Goal: Task Accomplishment & Management: Complete application form

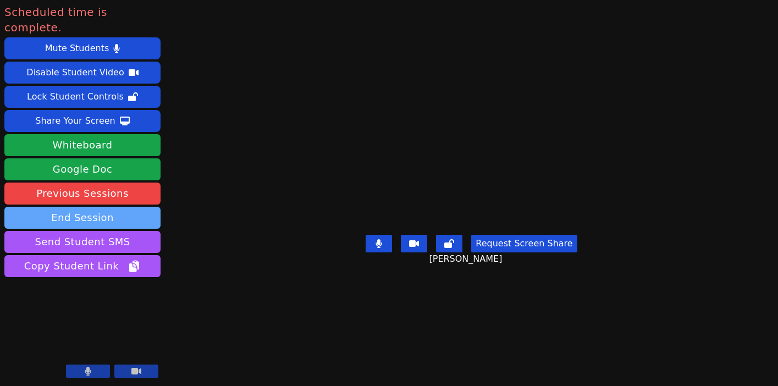
click at [50, 207] on button "End Session" at bounding box center [82, 218] width 156 height 22
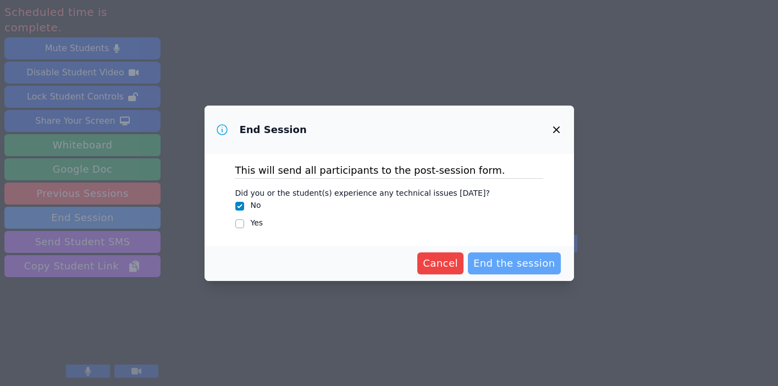
click at [497, 263] on span "End the session" at bounding box center [515, 263] width 82 height 15
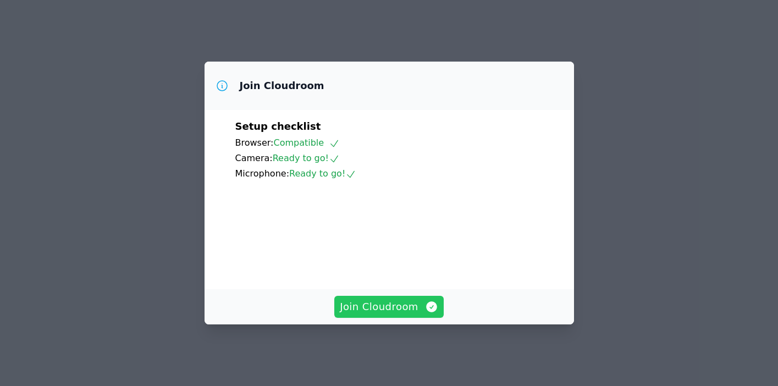
click at [388, 315] on span "Join Cloudroom" at bounding box center [389, 306] width 98 height 15
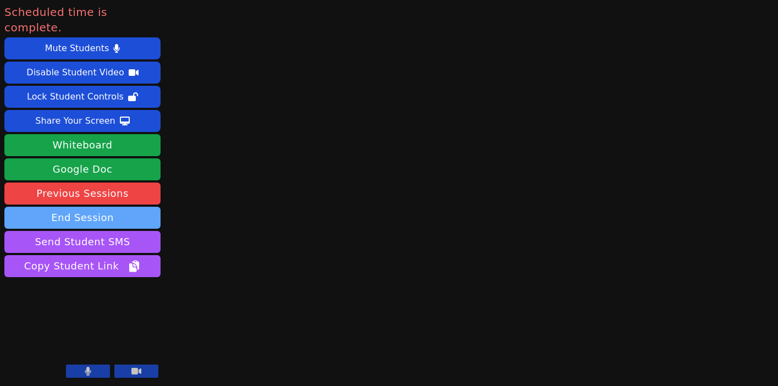
click at [124, 207] on button "End Session" at bounding box center [82, 218] width 156 height 22
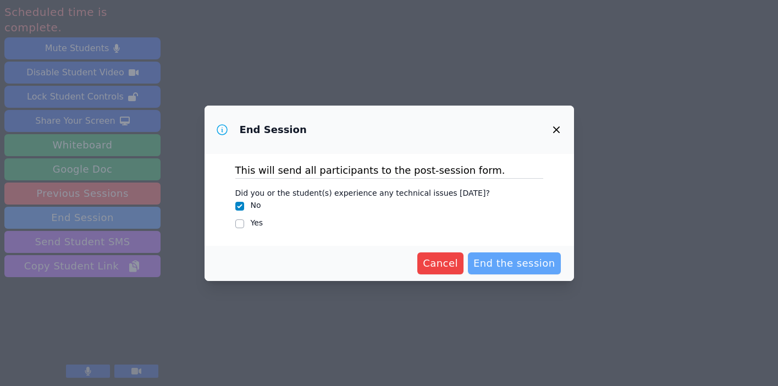
click at [508, 266] on span "End the session" at bounding box center [515, 263] width 82 height 15
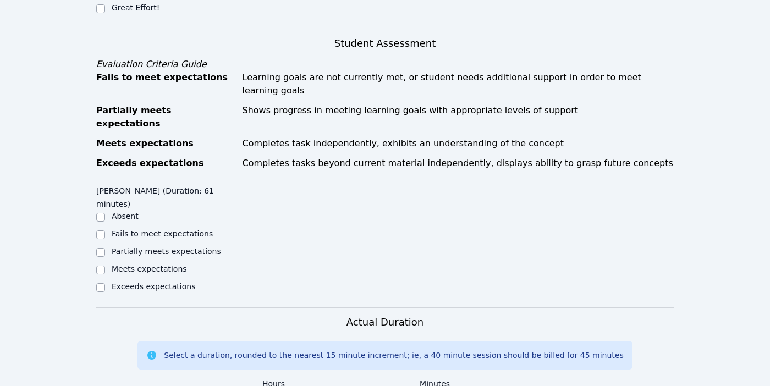
scroll to position [377, 0]
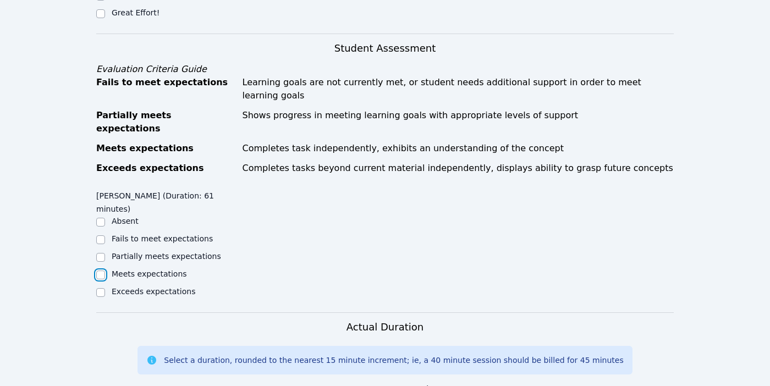
click at [97, 271] on input "Meets expectations" at bounding box center [100, 275] width 9 height 9
checkbox input "true"
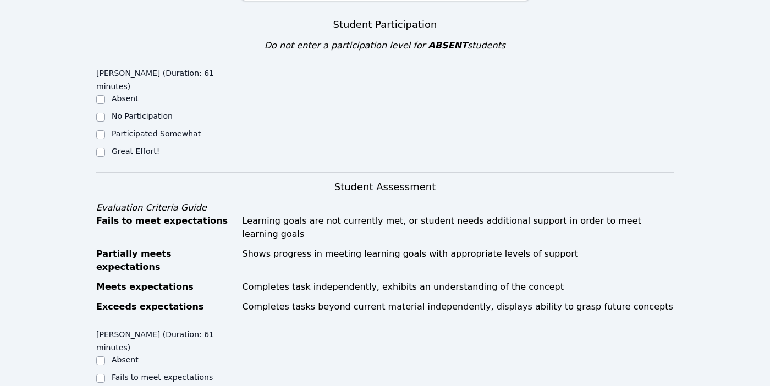
scroll to position [237, 0]
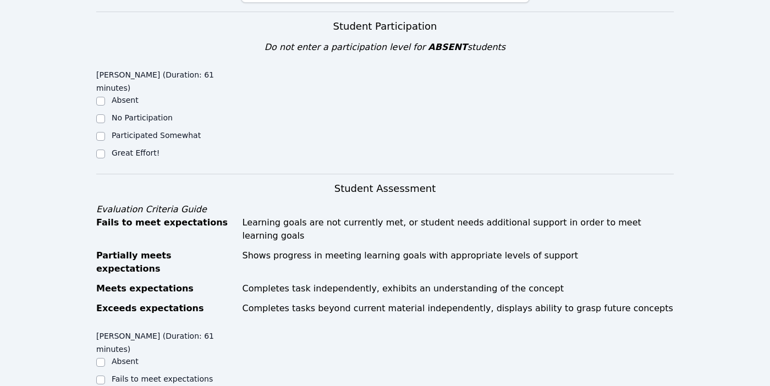
click at [114, 153] on label "Great Effort!" at bounding box center [136, 153] width 48 height 9
click at [105, 153] on input "Great Effort!" at bounding box center [100, 154] width 9 height 9
checkbox input "true"
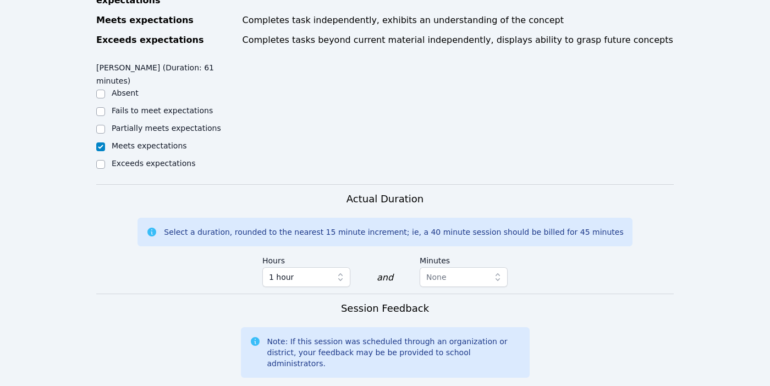
scroll to position [659, 0]
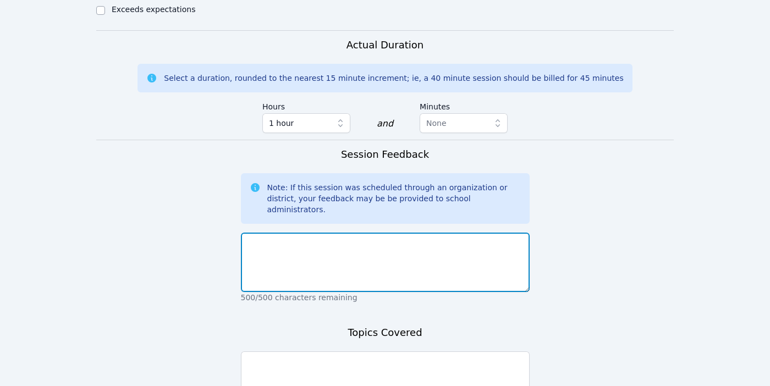
click at [334, 233] on textarea at bounding box center [385, 262] width 289 height 59
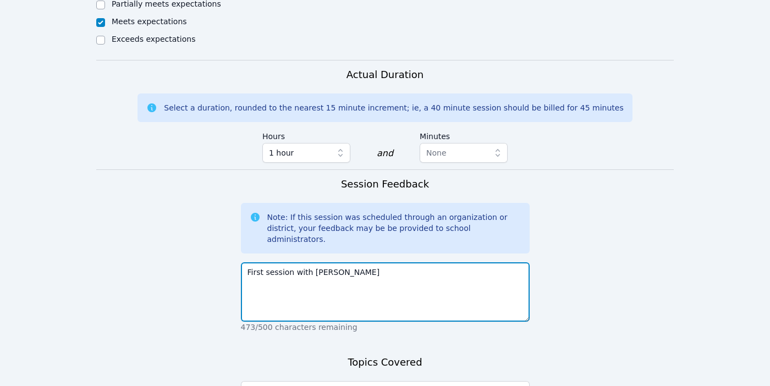
scroll to position [636, 0]
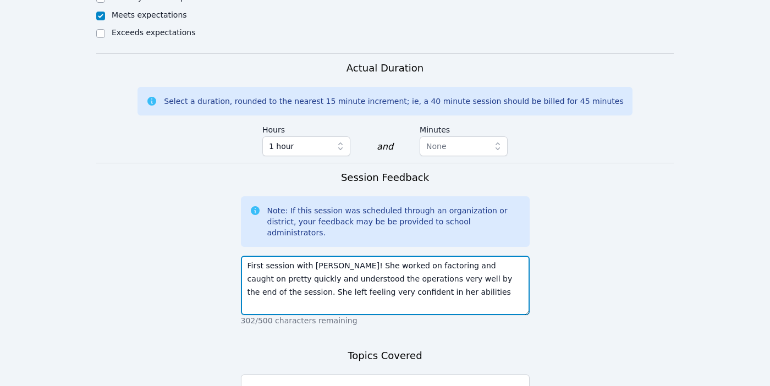
click at [262, 256] on textarea "First session with [PERSON_NAME]! She worked on factoring and caught on pretty …" at bounding box center [385, 285] width 289 height 59
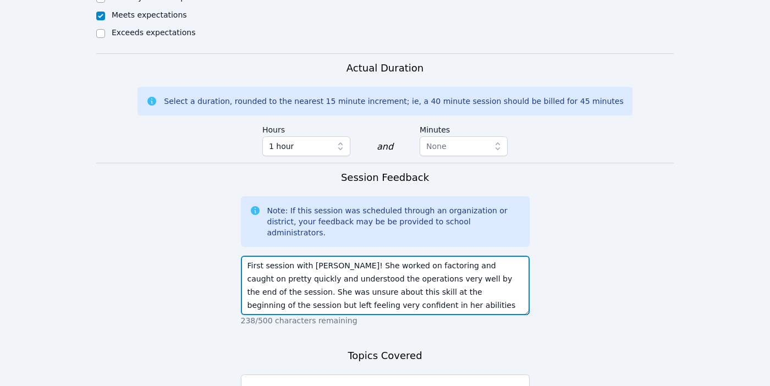
click at [361, 268] on textarea "First session with Giuliana! She worked on factoring and caught on pretty quick…" at bounding box center [385, 285] width 289 height 59
type textarea "First session with Giuliana! She worked on factoring and caught on pretty quick…"
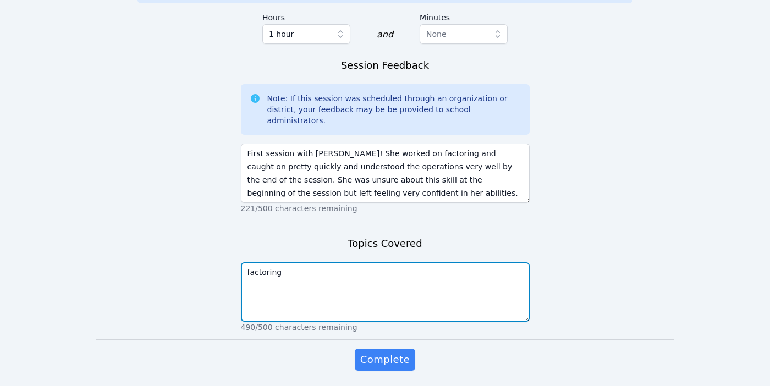
type textarea "factoring"
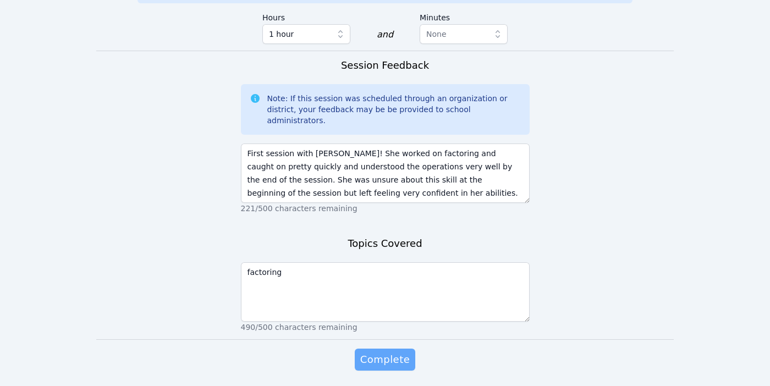
drag, startPoint x: 392, startPoint y: 339, endPoint x: 392, endPoint y: 331, distance: 8.8
click at [392, 349] on div "Complete" at bounding box center [385, 371] width 289 height 44
click at [392, 352] on span "Complete" at bounding box center [385, 359] width 50 height 15
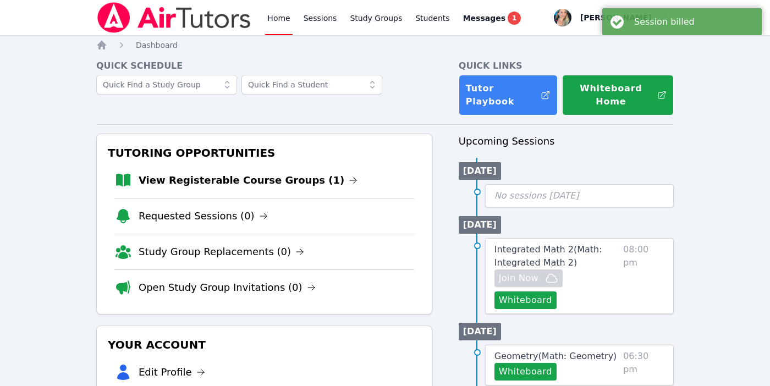
click at [310, 189] on li "View Registerable Course Groups (1)" at bounding box center [264, 180] width 300 height 35
click at [285, 177] on link "View Registerable Course Groups (1)" at bounding box center [248, 180] width 219 height 15
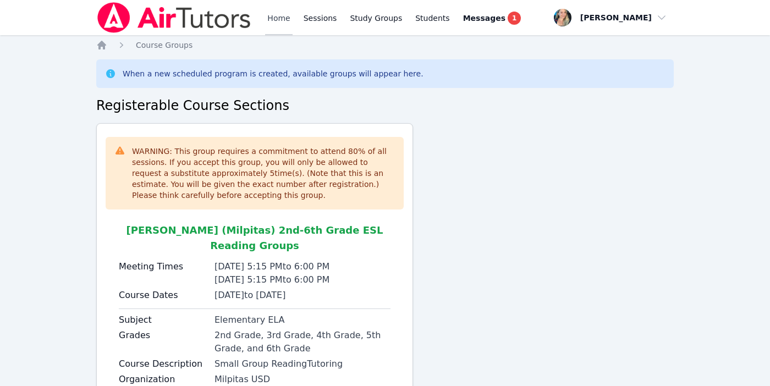
click at [279, 22] on link "Home" at bounding box center [278, 17] width 27 height 35
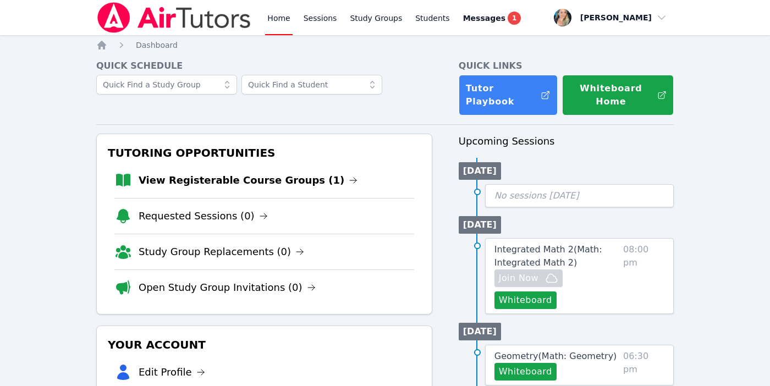
click at [280, 22] on link "Home" at bounding box center [278, 17] width 27 height 35
click at [244, 175] on link "View Registerable Course Groups (1)" at bounding box center [248, 180] width 219 height 15
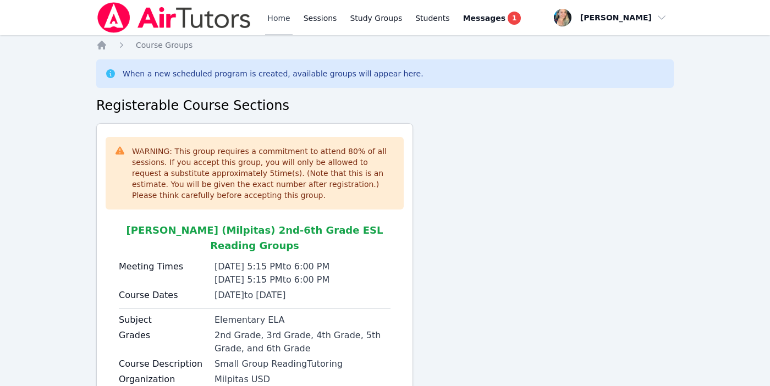
click at [276, 20] on link "Home" at bounding box center [278, 17] width 27 height 35
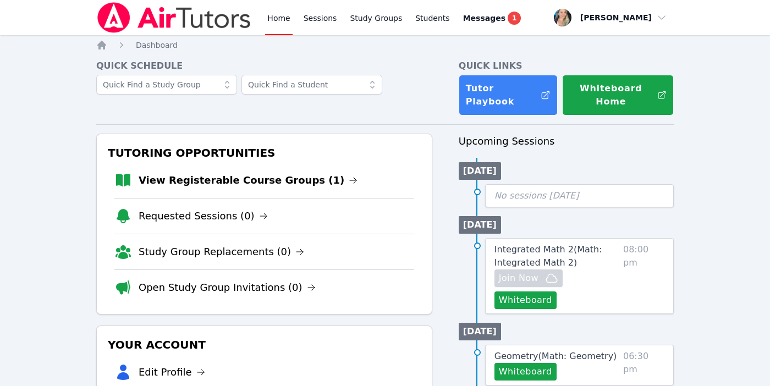
click at [272, 17] on link "Home" at bounding box center [278, 17] width 27 height 35
click at [240, 176] on link "View Registerable Course Groups (1)" at bounding box center [248, 180] width 219 height 15
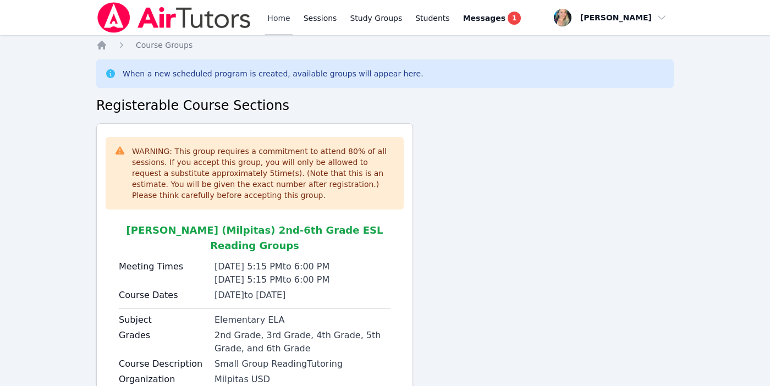
click at [275, 20] on link "Home" at bounding box center [278, 17] width 27 height 35
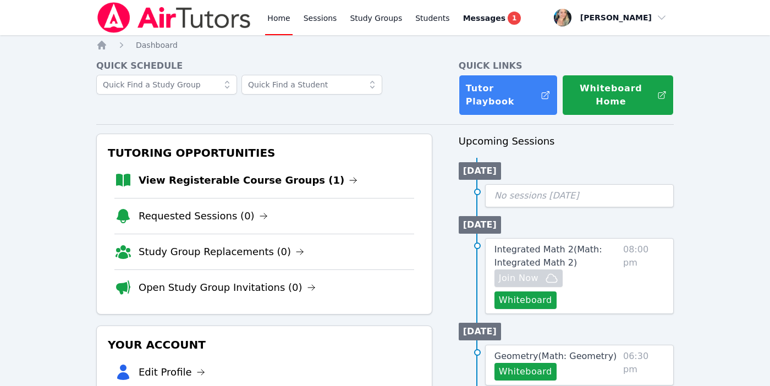
click at [272, 21] on link "Home" at bounding box center [278, 17] width 27 height 35
click at [180, 180] on link "View Registerable Course Groups (1)" at bounding box center [248, 180] width 219 height 15
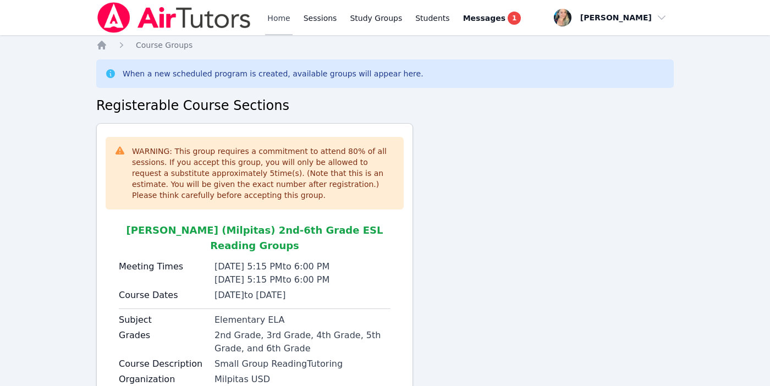
click at [271, 22] on link "Home" at bounding box center [278, 17] width 27 height 35
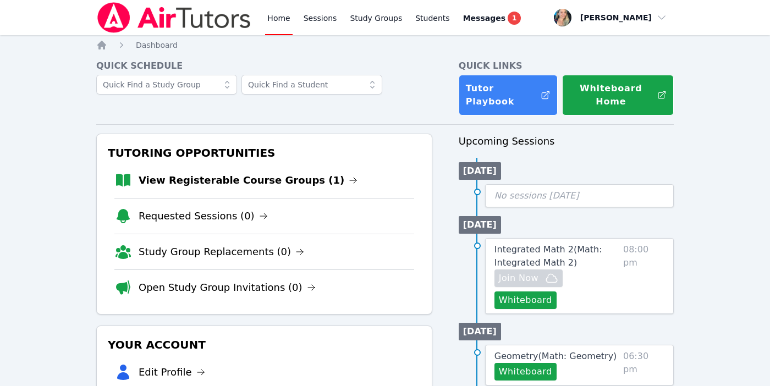
click at [278, 15] on link "Home" at bounding box center [278, 17] width 27 height 35
click at [234, 182] on link "View Registerable Course Groups (1)" at bounding box center [248, 180] width 219 height 15
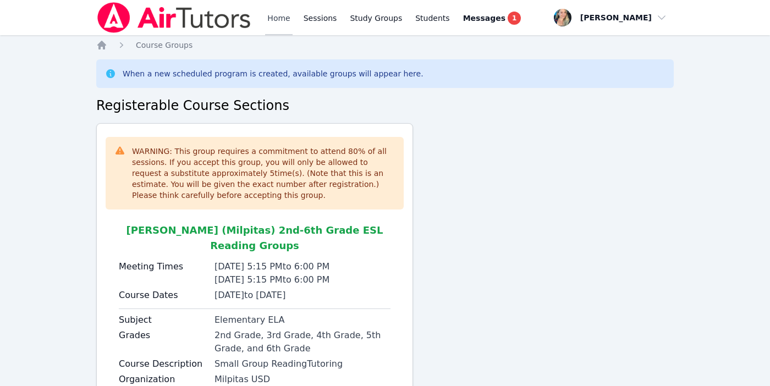
click at [279, 25] on link "Home" at bounding box center [278, 17] width 27 height 35
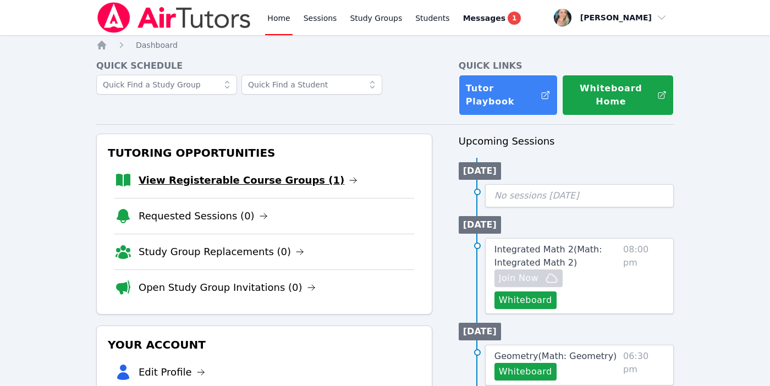
click at [174, 184] on link "View Registerable Course Groups (1)" at bounding box center [248, 180] width 219 height 15
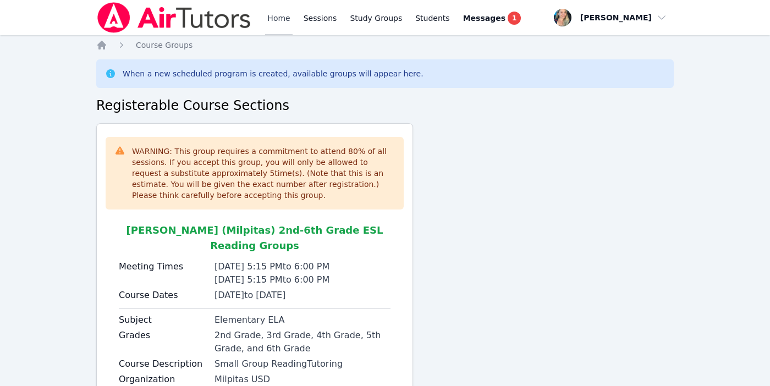
click at [278, 17] on link "Home" at bounding box center [278, 17] width 27 height 35
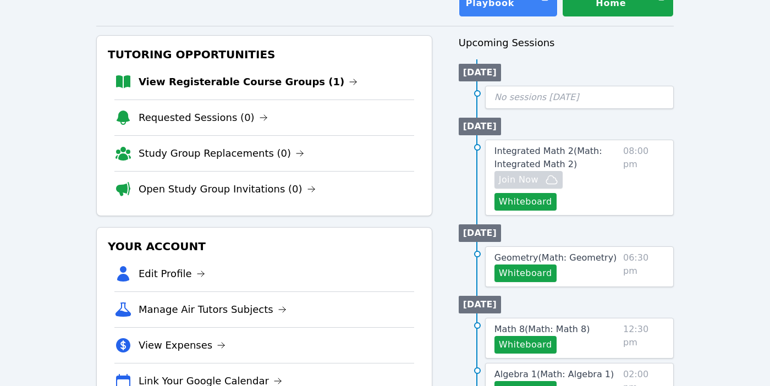
scroll to position [118, 0]
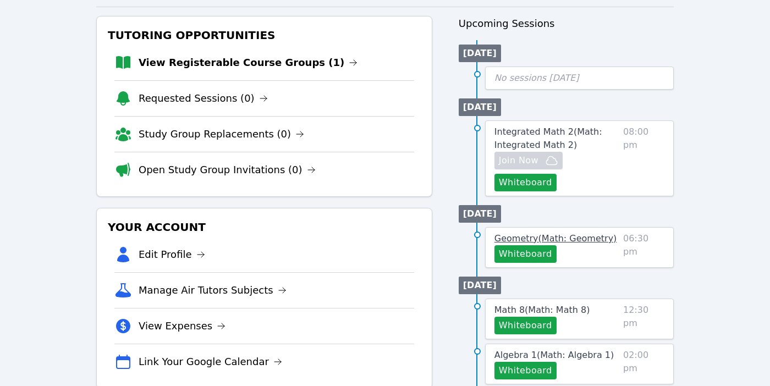
click at [578, 238] on span "Geometry ( Math: Geometry )" at bounding box center [556, 238] width 123 height 10
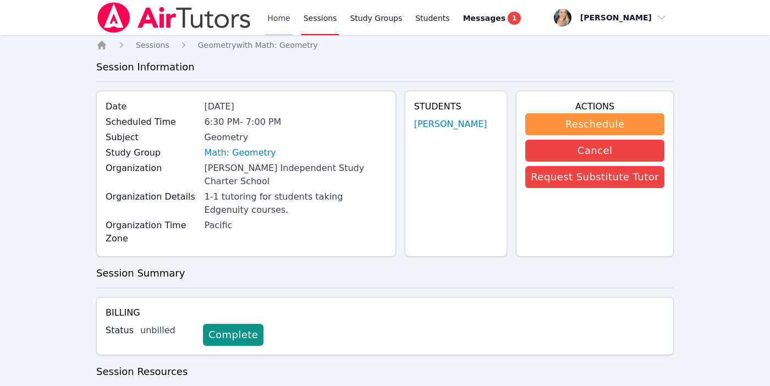
click at [279, 15] on link "Home" at bounding box center [278, 17] width 27 height 35
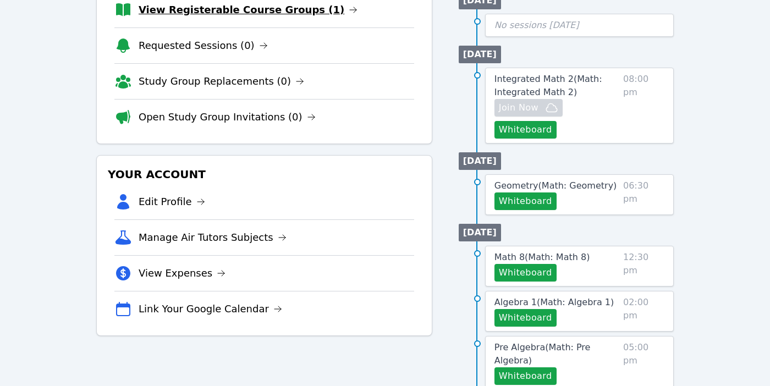
scroll to position [173, 0]
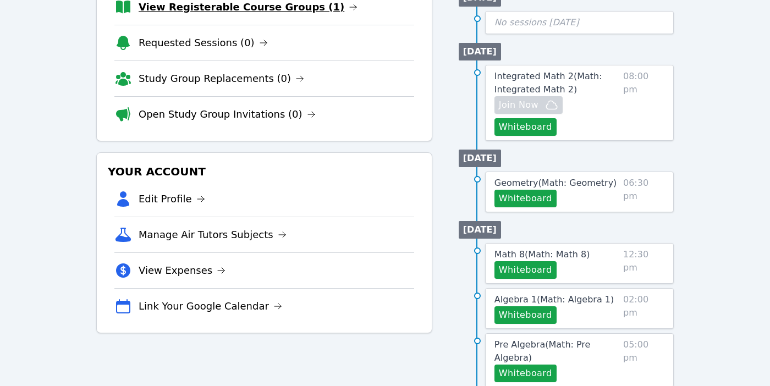
click at [231, 12] on link "View Registerable Course Groups (1)" at bounding box center [248, 6] width 219 height 15
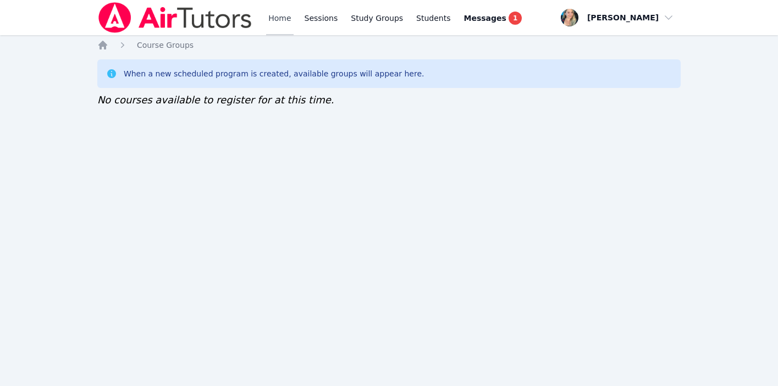
click at [280, 17] on link "Home" at bounding box center [279, 17] width 27 height 35
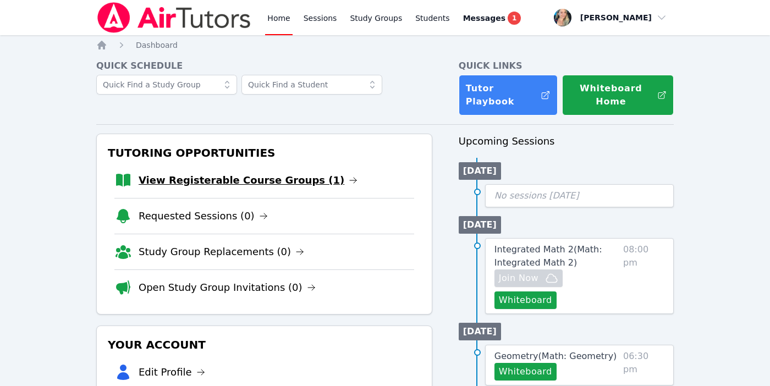
click at [167, 179] on link "View Registerable Course Groups (1)" at bounding box center [248, 180] width 219 height 15
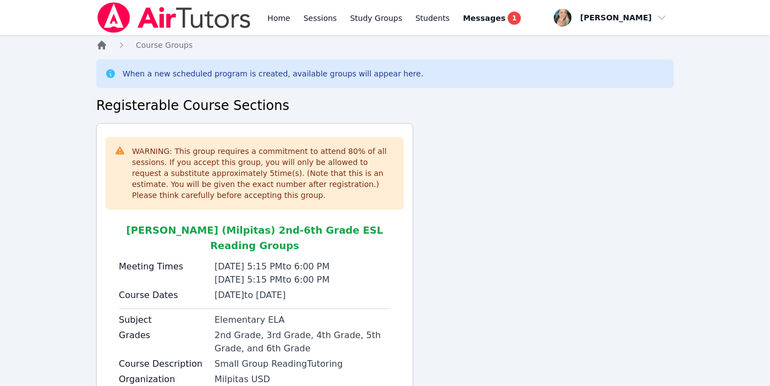
click at [107, 49] on icon "Breadcrumb" at bounding box center [101, 45] width 11 height 11
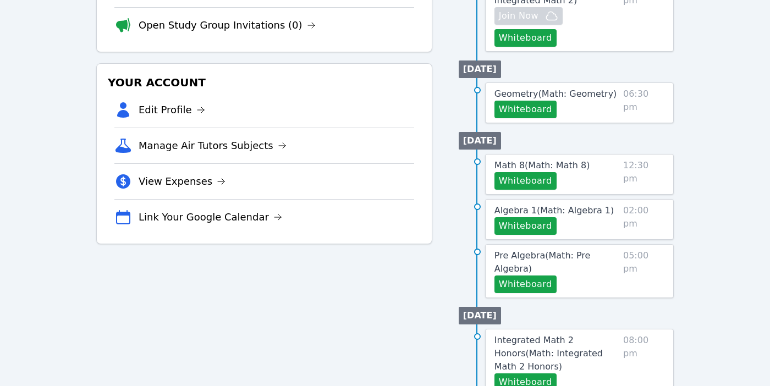
scroll to position [265, 0]
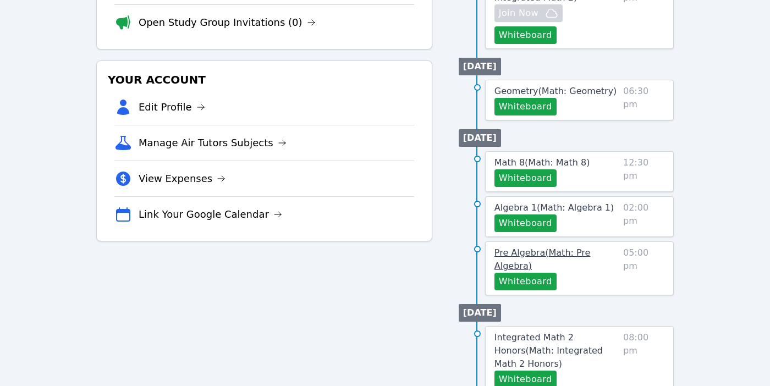
click at [591, 254] on span "Pre Algebra ( Math: Pre Algebra )" at bounding box center [543, 260] width 96 height 24
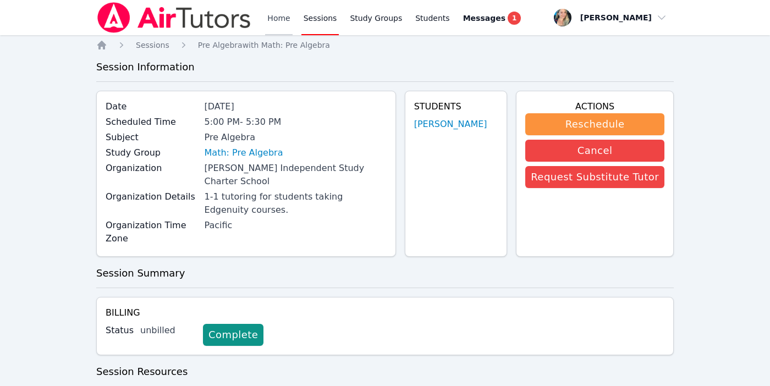
click at [277, 16] on link "Home" at bounding box center [278, 17] width 27 height 35
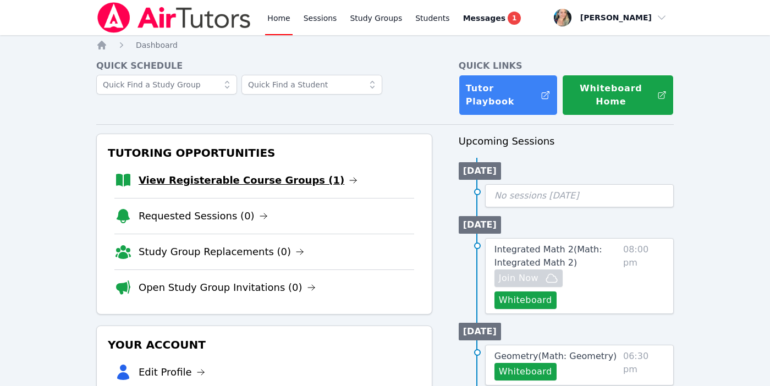
click at [221, 178] on link "View Registerable Course Groups (1)" at bounding box center [248, 180] width 219 height 15
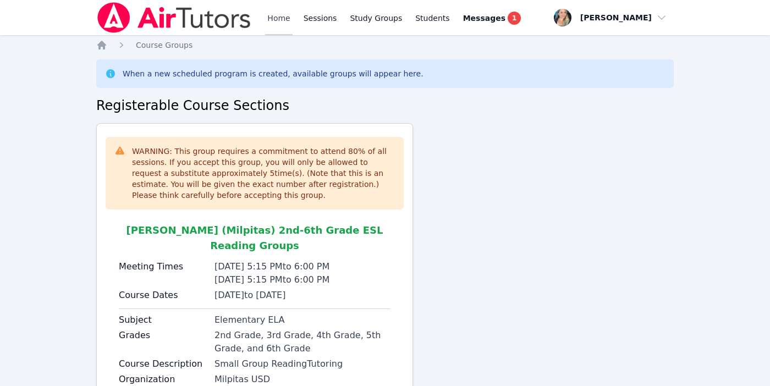
click at [275, 20] on link "Home" at bounding box center [278, 17] width 27 height 35
